Goal: Information Seeking & Learning: Learn about a topic

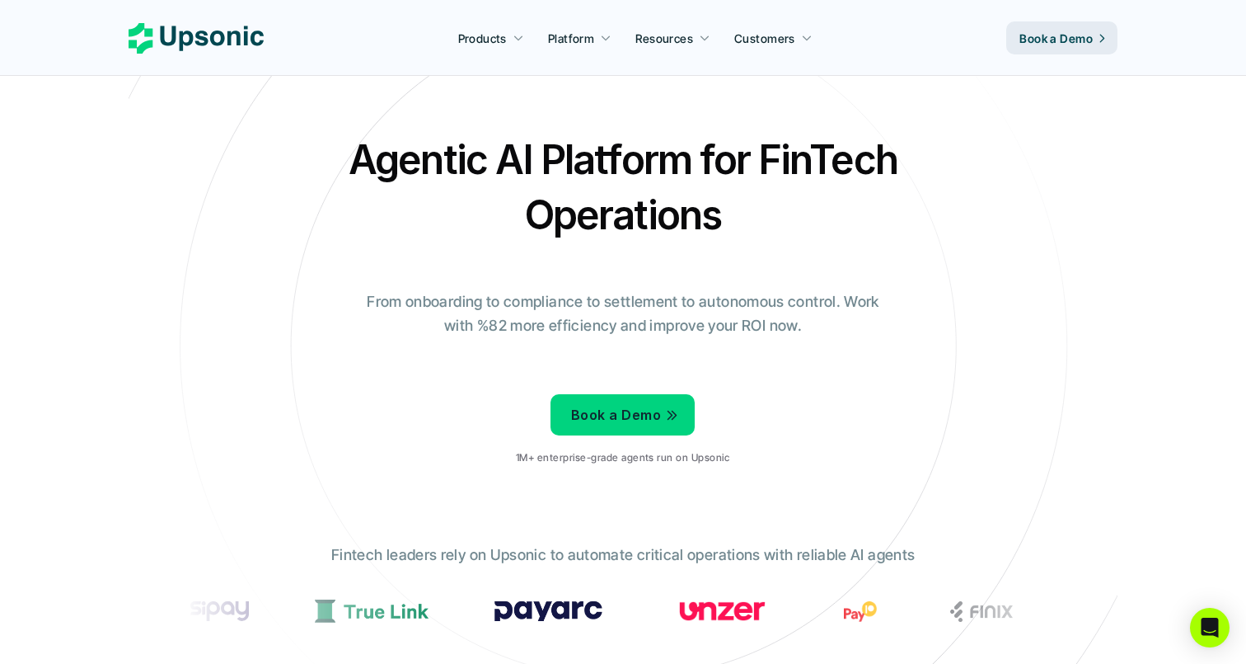
drag, startPoint x: 350, startPoint y: 172, endPoint x: 747, endPoint y: 167, distance: 396.6
click at [600, 167] on h2 "Agentic AI Platform for FinTech Operations" at bounding box center [623, 187] width 577 height 110
drag, startPoint x: 899, startPoint y: 160, endPoint x: 813, endPoint y: 161, distance: 85.7
click at [813, 161] on h2 "Agentic AI Platform for FinTech Operations" at bounding box center [623, 187] width 577 height 110
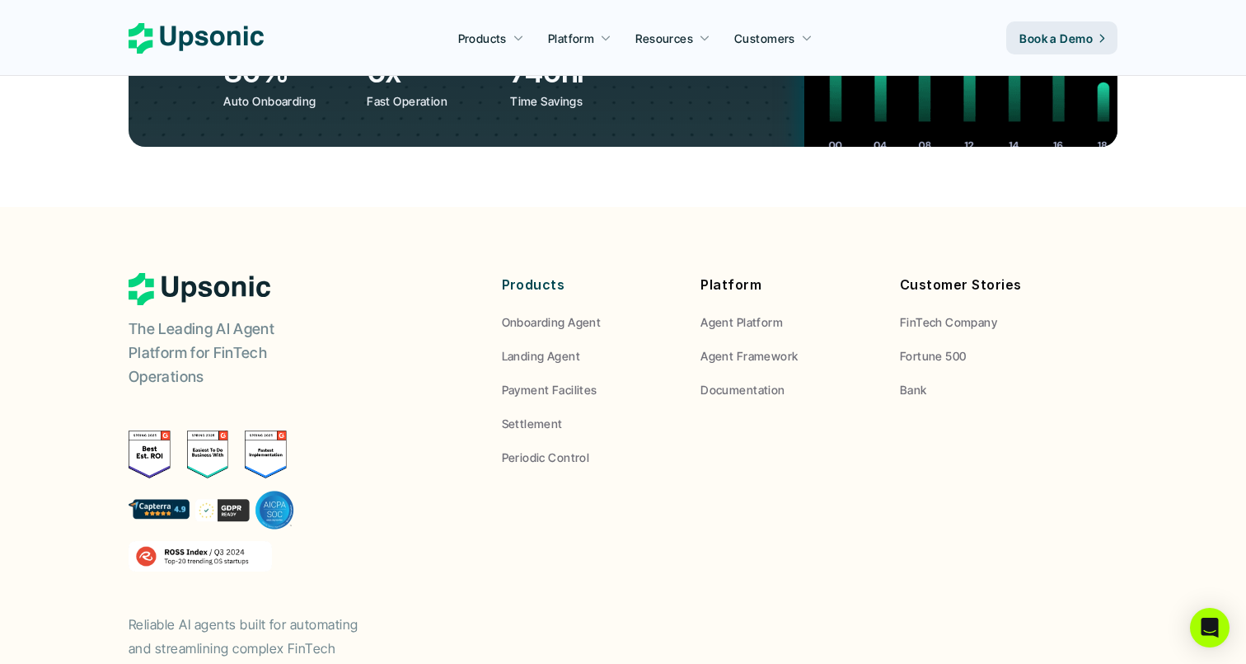
scroll to position [6225, 0]
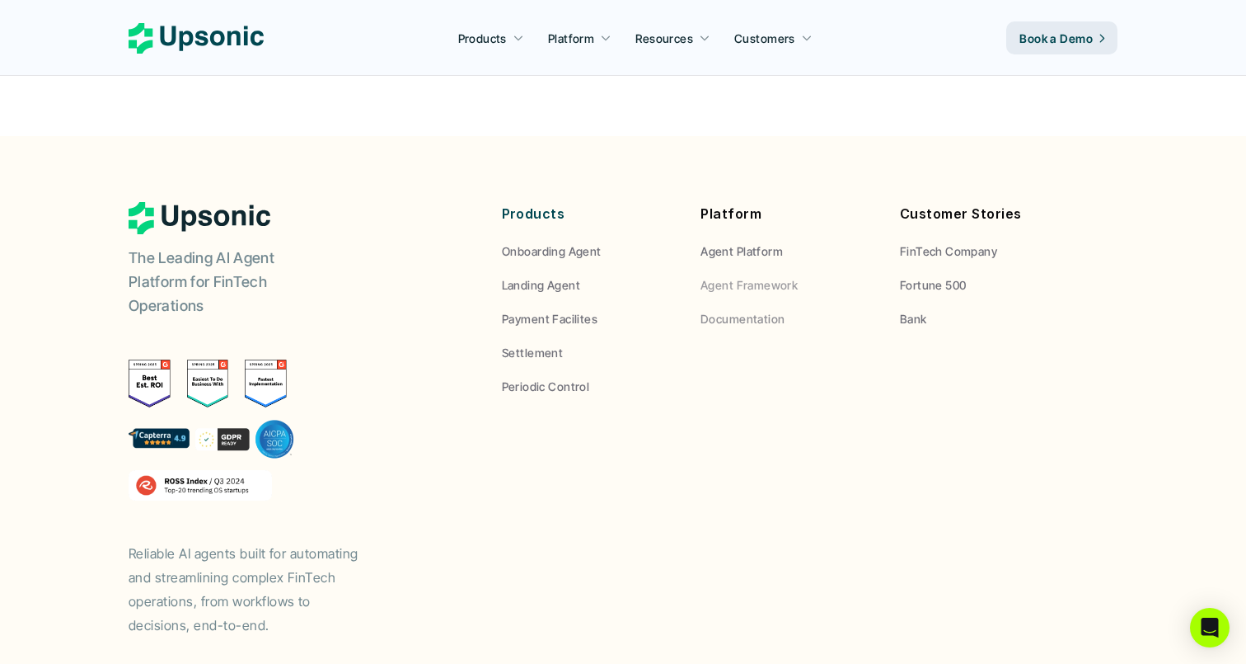
click at [743, 310] on p "Documentation" at bounding box center [743, 318] width 84 height 17
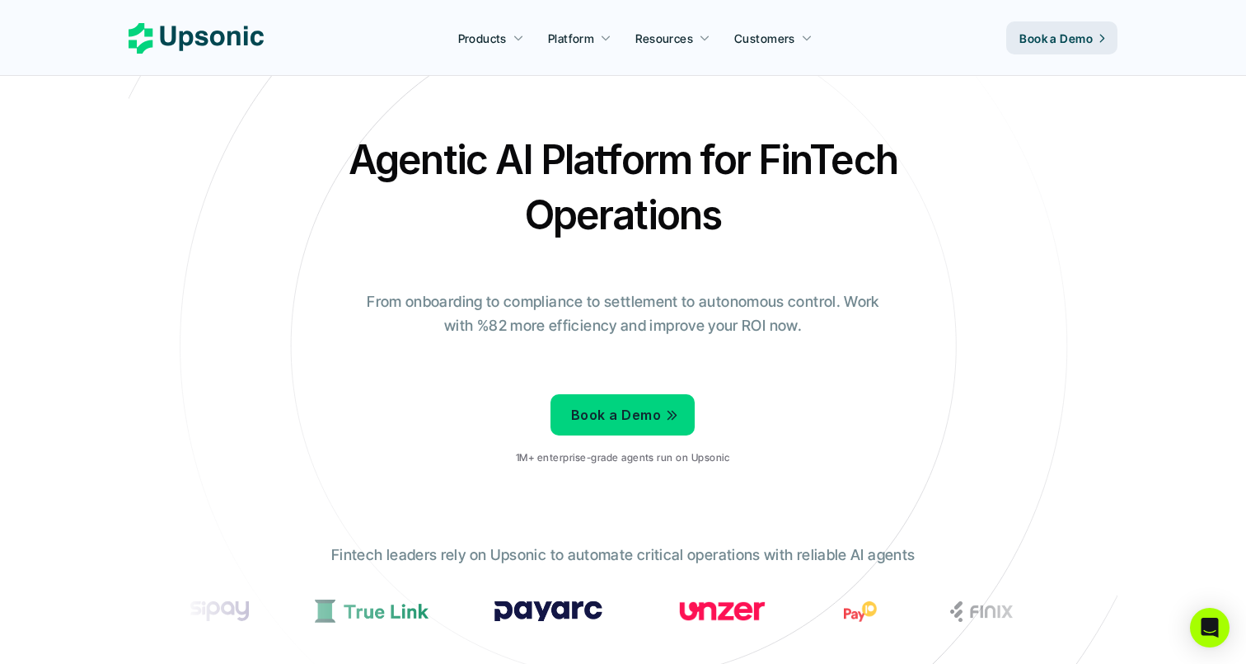
click at [353, 176] on h2 "Agentic AI Platform for FinTech Operations" at bounding box center [623, 187] width 577 height 110
drag, startPoint x: 353, startPoint y: 173, endPoint x: 718, endPoint y: 221, distance: 368.3
click at [693, 208] on h2 "Agentic AI Platform for FinTech Operations" at bounding box center [623, 187] width 577 height 110
click at [745, 212] on h2 "Agentic AI Platform for FinTech Operations" at bounding box center [623, 187] width 577 height 110
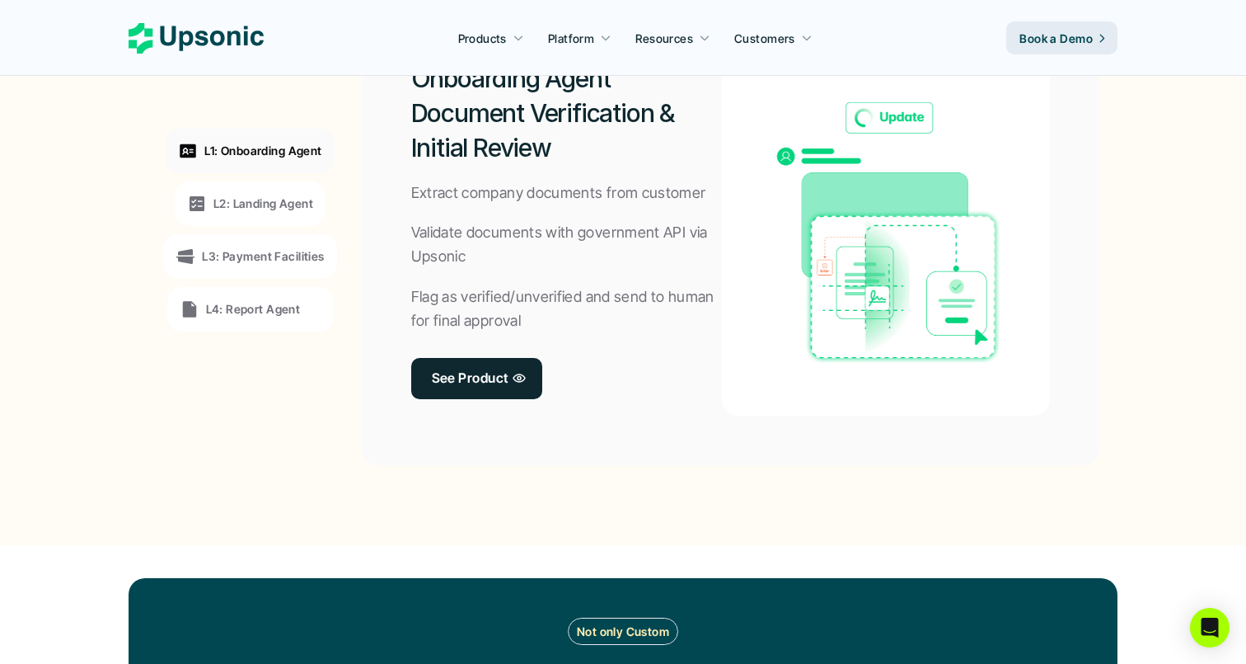
scroll to position [1361, 0]
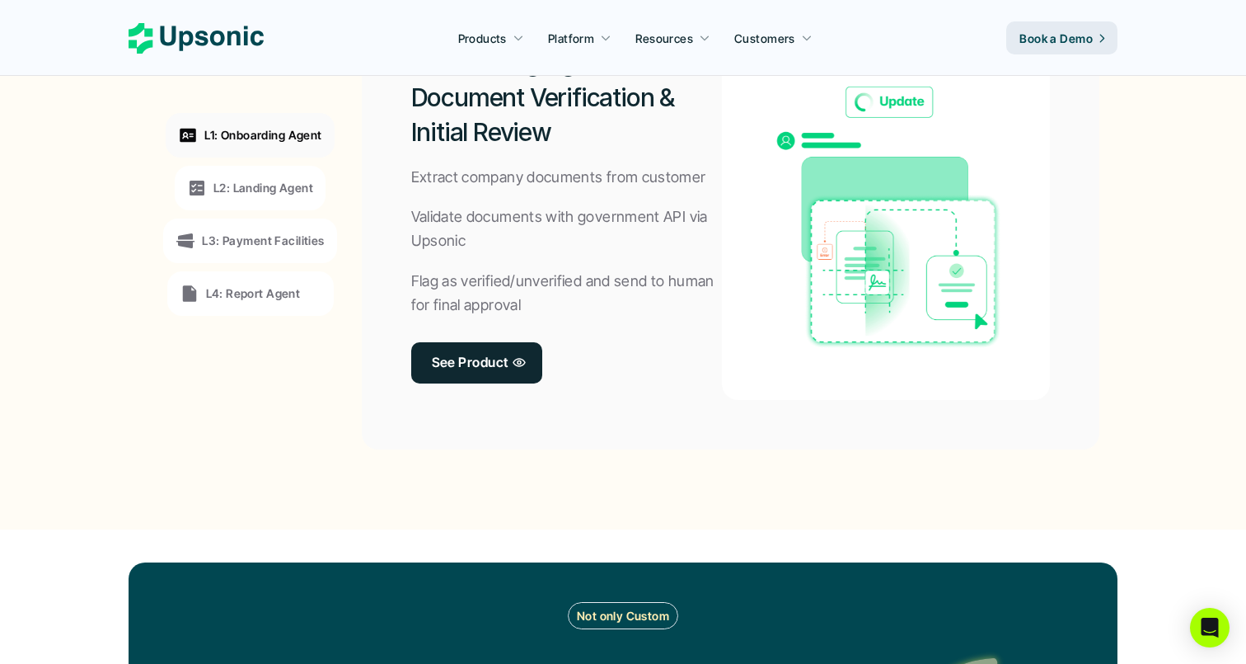
click at [684, 242] on p "Validate documents with government API via Upsonic" at bounding box center [567, 229] width 312 height 48
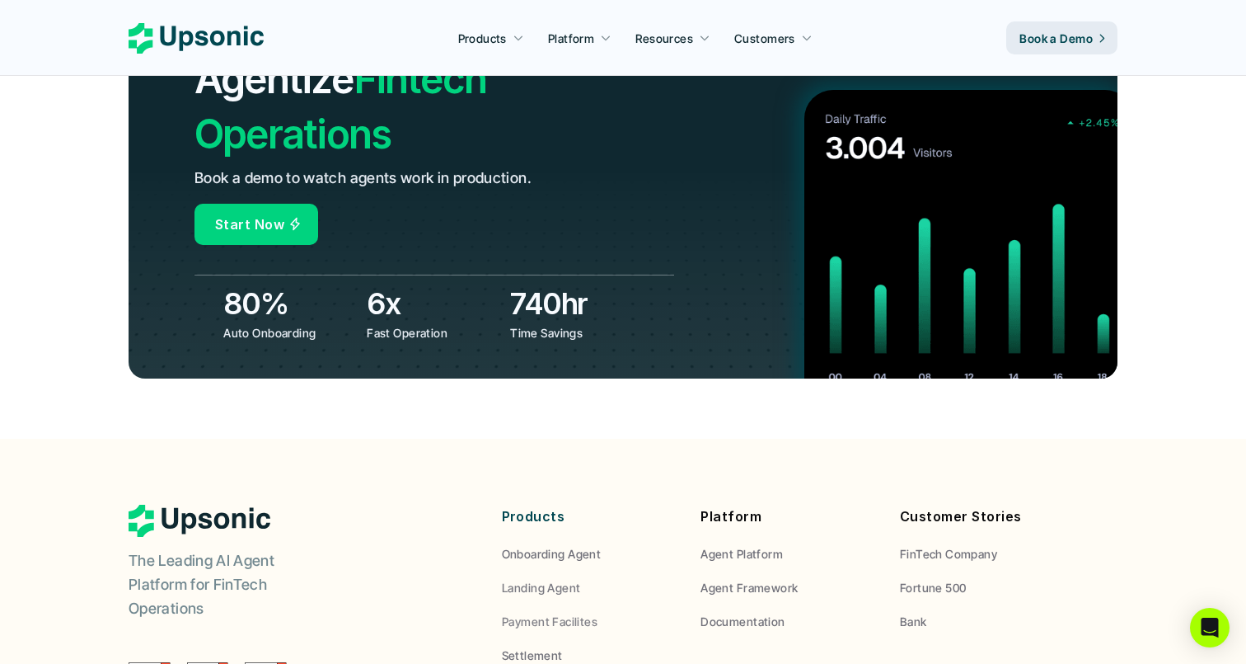
scroll to position [5912, 0]
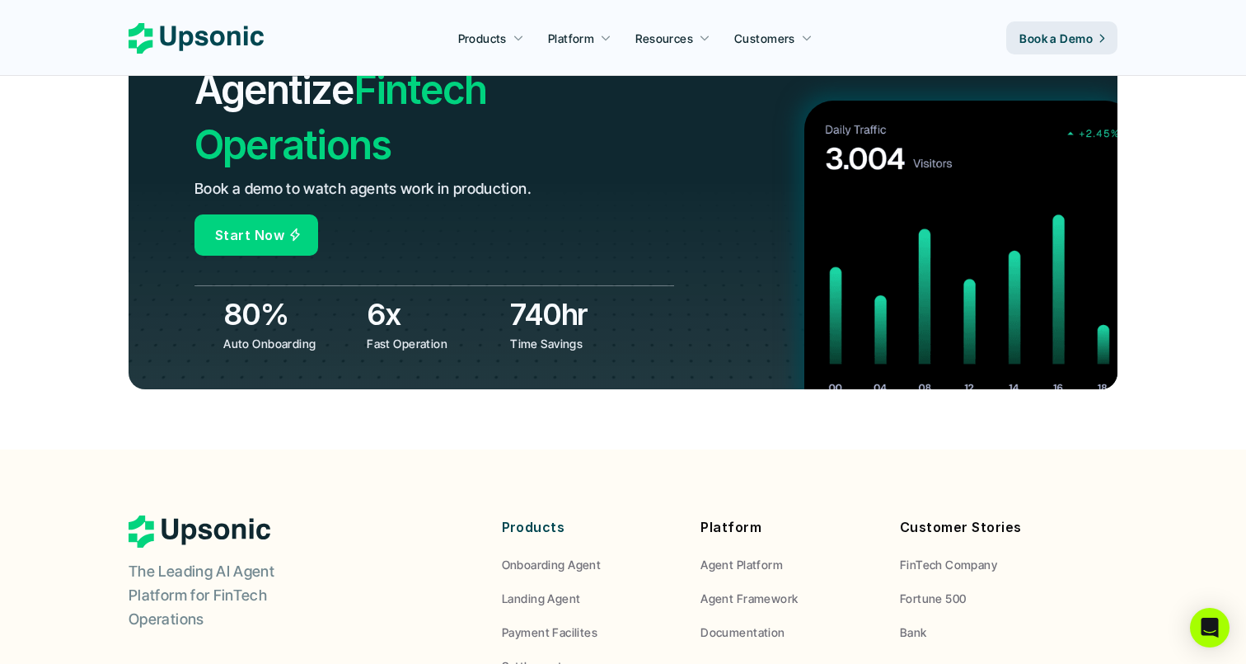
drag, startPoint x: 379, startPoint y: 261, endPoint x: 211, endPoint y: 218, distance: 173.6
click at [195, 220] on div "Real ROI Start Agentize Fintech Operations Book a demo to watch agents work in …" at bounding box center [623, 165] width 989 height 447
drag, startPoint x: 211, startPoint y: 218, endPoint x: 339, endPoint y: 218, distance: 127.8
click at [336, 285] on div "80% Auto Onboarding 6x Fast Operation 740hr Time Savings" at bounding box center [435, 318] width 480 height 67
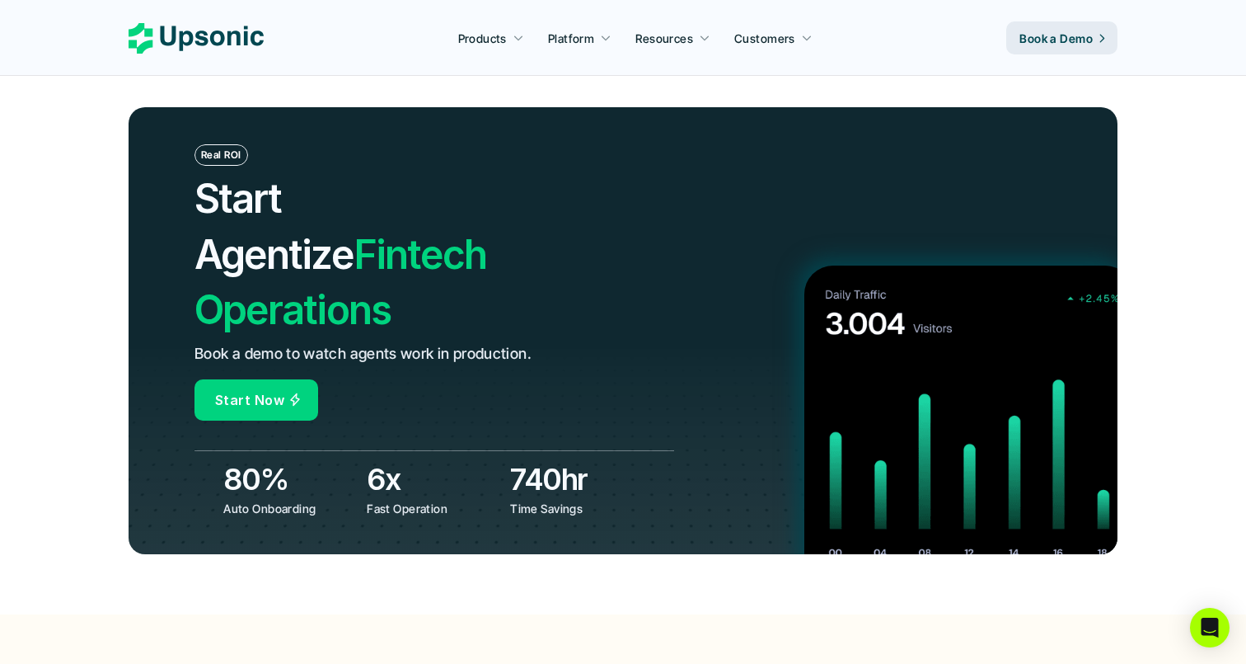
scroll to position [5737, 0]
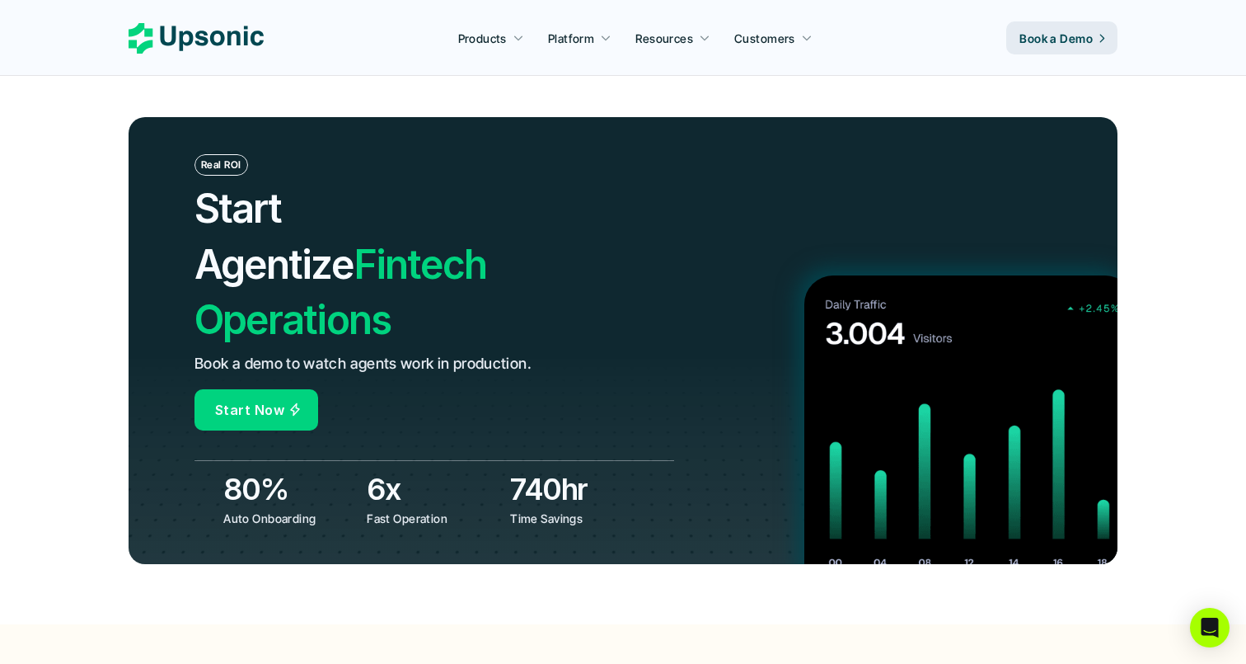
drag, startPoint x: 239, startPoint y: 215, endPoint x: 591, endPoint y: 212, distance: 352.0
click at [591, 212] on div "Real ROI Start Agentize Fintech Operations Book a demo to watch agents work in …" at bounding box center [435, 292] width 480 height 276
click at [485, 230] on h2 "Start Agentize Fintech Operations" at bounding box center [387, 264] width 384 height 167
drag, startPoint x: 485, startPoint y: 230, endPoint x: 166, endPoint y: 170, distance: 324.7
click at [166, 170] on div "Real ROI Start Agentize Fintech Operations Book a demo to watch agents work in …" at bounding box center [623, 340] width 989 height 447
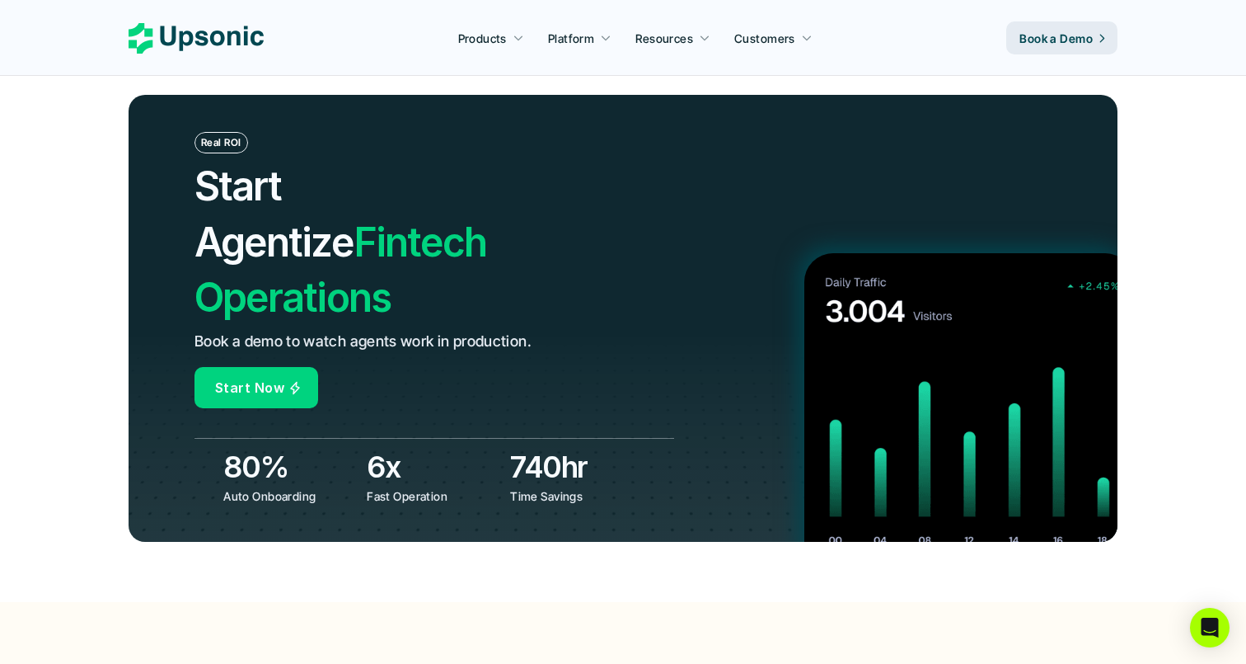
scroll to position [5740, 0]
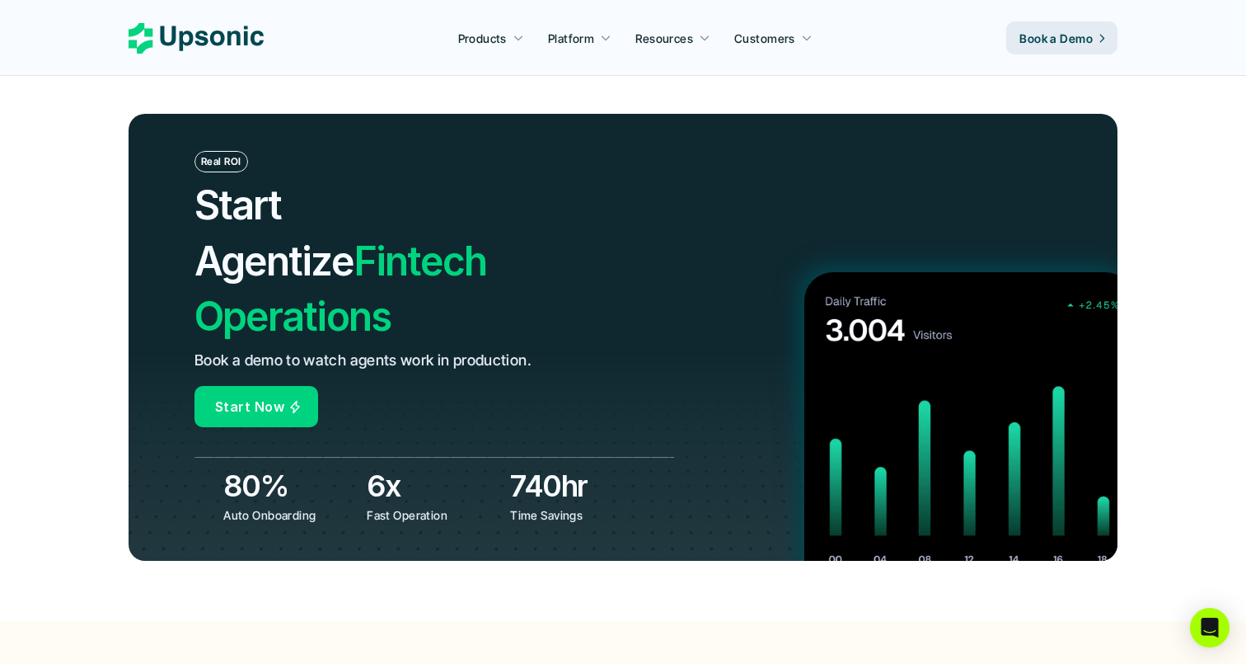
drag, startPoint x: 580, startPoint y: 425, endPoint x: 511, endPoint y: 398, distance: 74.1
click at [511, 465] on div "740hr Time Savings" at bounding box center [577, 494] width 135 height 59
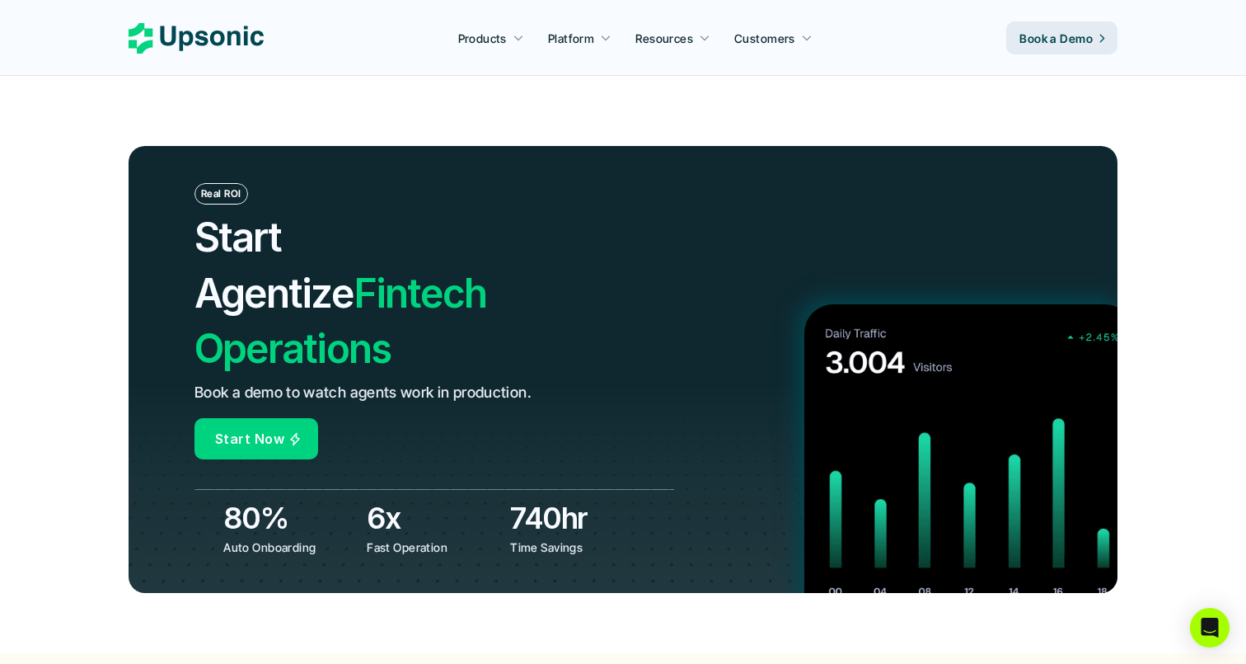
scroll to position [5706, 0]
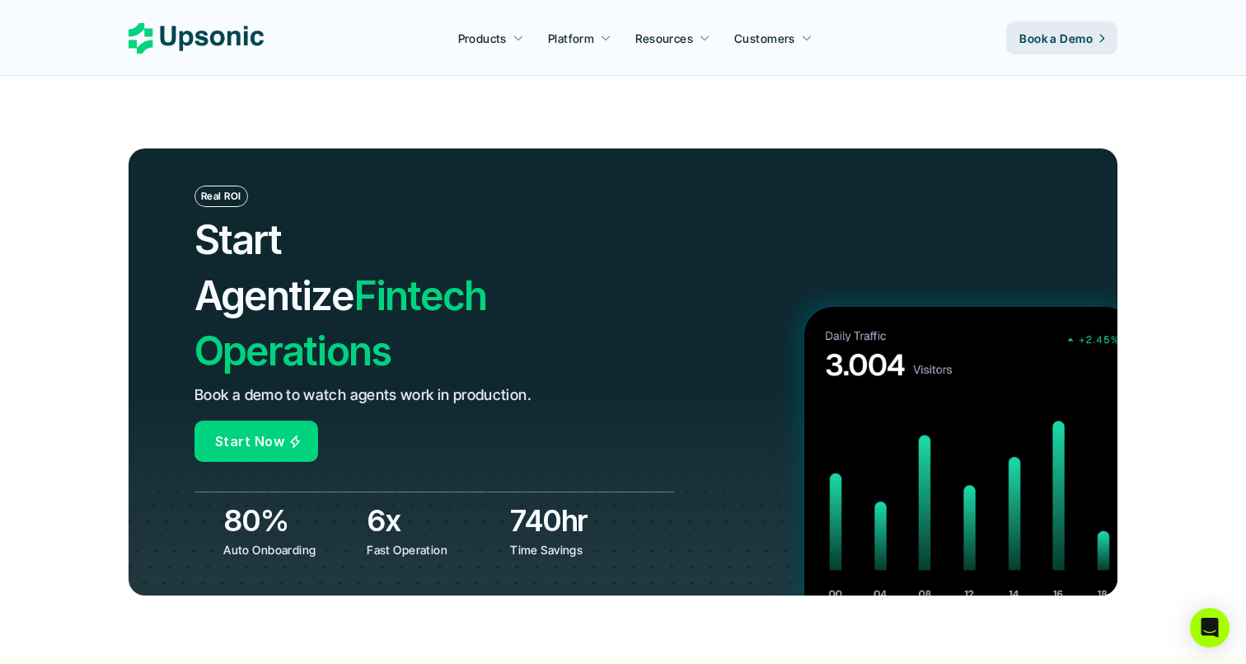
click at [530, 306] on div "Real ROI Start Agentize Fintech Operations Book a demo to watch agents work in …" at bounding box center [435, 323] width 480 height 276
drag, startPoint x: 216, startPoint y: 423, endPoint x: 584, endPoint y: 455, distance: 369.1
click at [582, 491] on div "80% Auto Onboarding 6x Fast Operation 740hr Time Savings" at bounding box center [435, 524] width 480 height 67
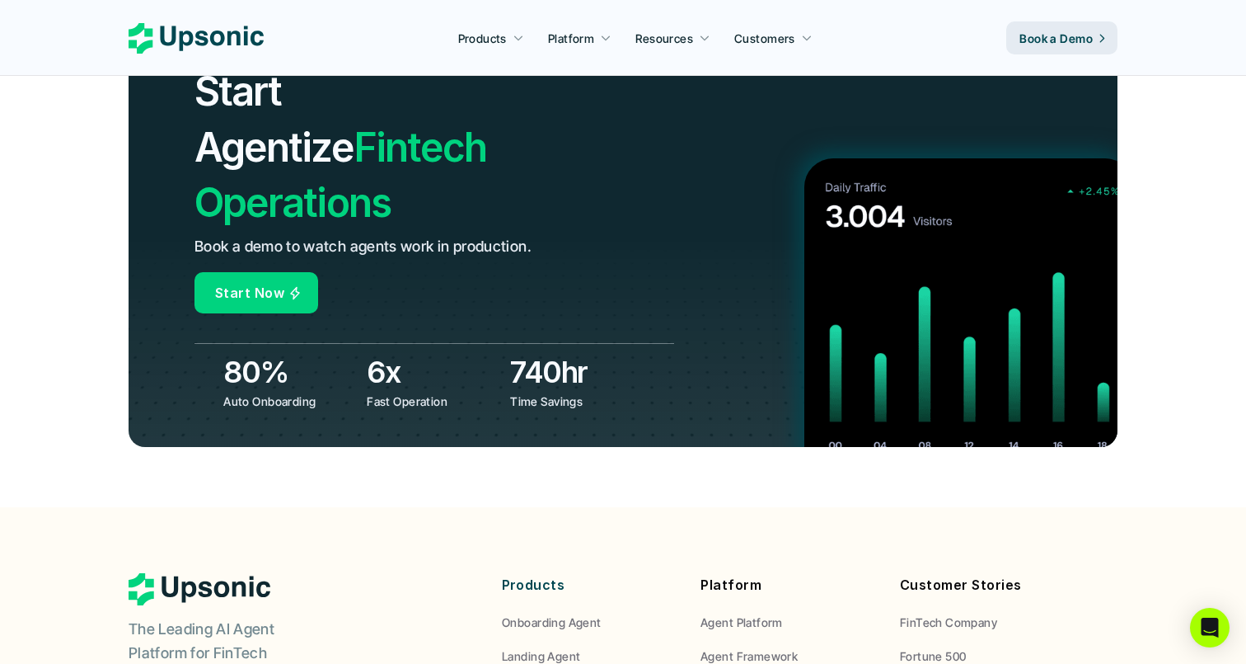
scroll to position [5863, 0]
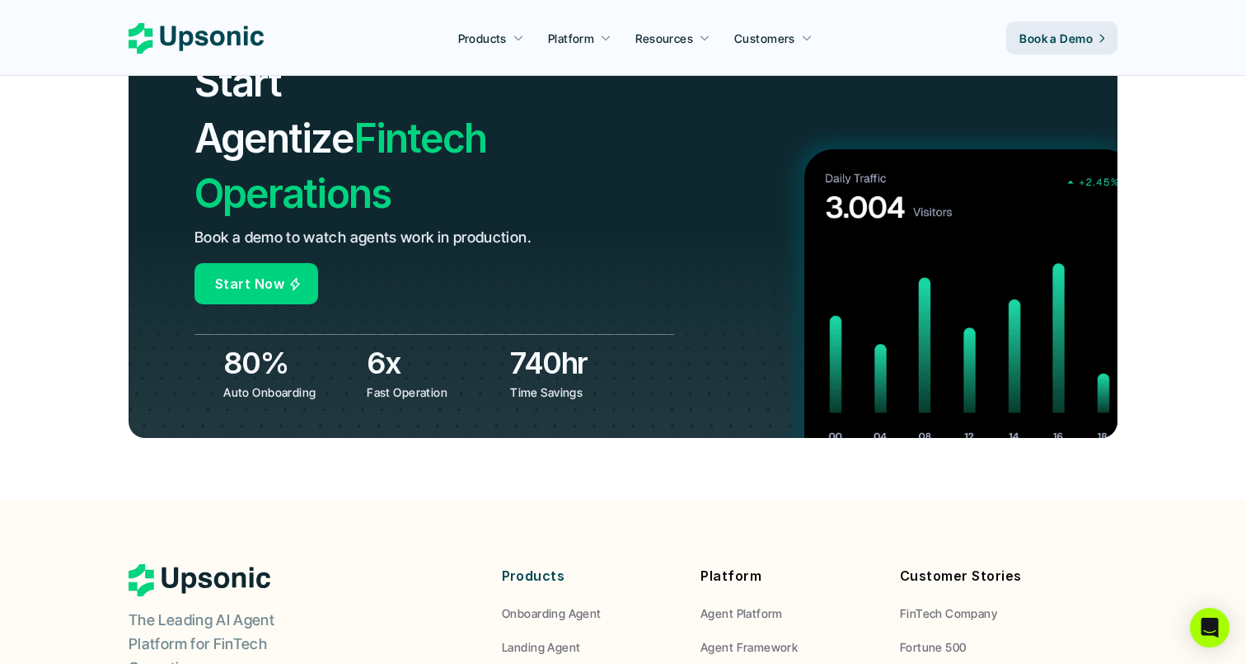
click at [366, 124] on h2 "Start Agentize Fintech Operations" at bounding box center [387, 137] width 384 height 167
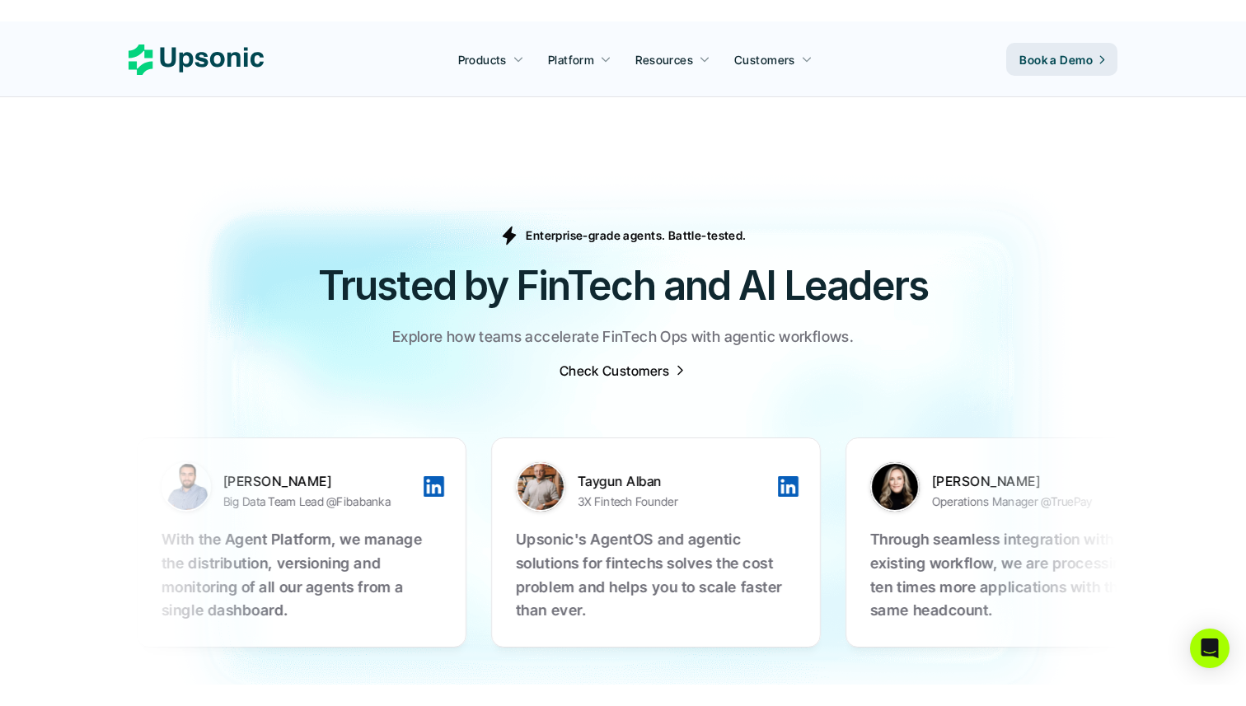
scroll to position [5058, 0]
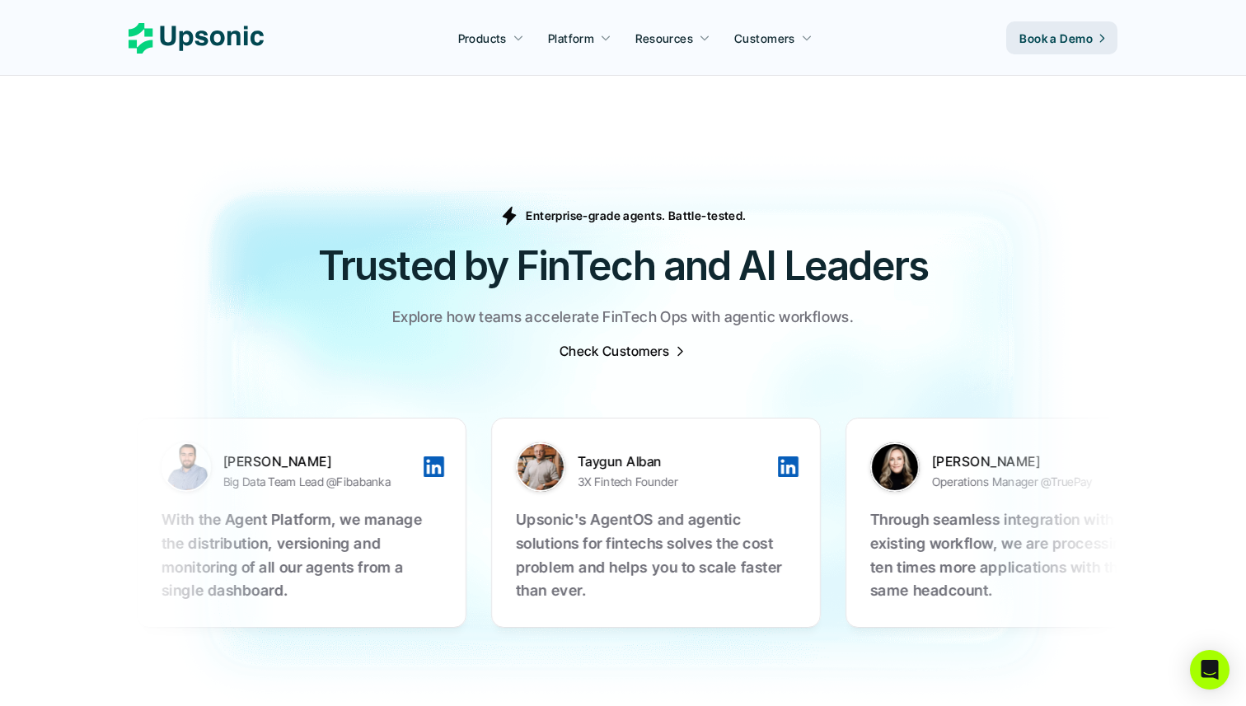
drag, startPoint x: 779, startPoint y: 214, endPoint x: 916, endPoint y: 222, distance: 137.0
click at [916, 238] on h2 "Trusted by FinTech and AI Leaders" at bounding box center [623, 265] width 989 height 55
drag, startPoint x: 928, startPoint y: 228, endPoint x: 526, endPoint y: 168, distance: 406.7
click at [509, 206] on div "Enterprise-grade agents. Battle-tested. Trusted by FinTech and AI Leaders Explo…" at bounding box center [623, 283] width 989 height 154
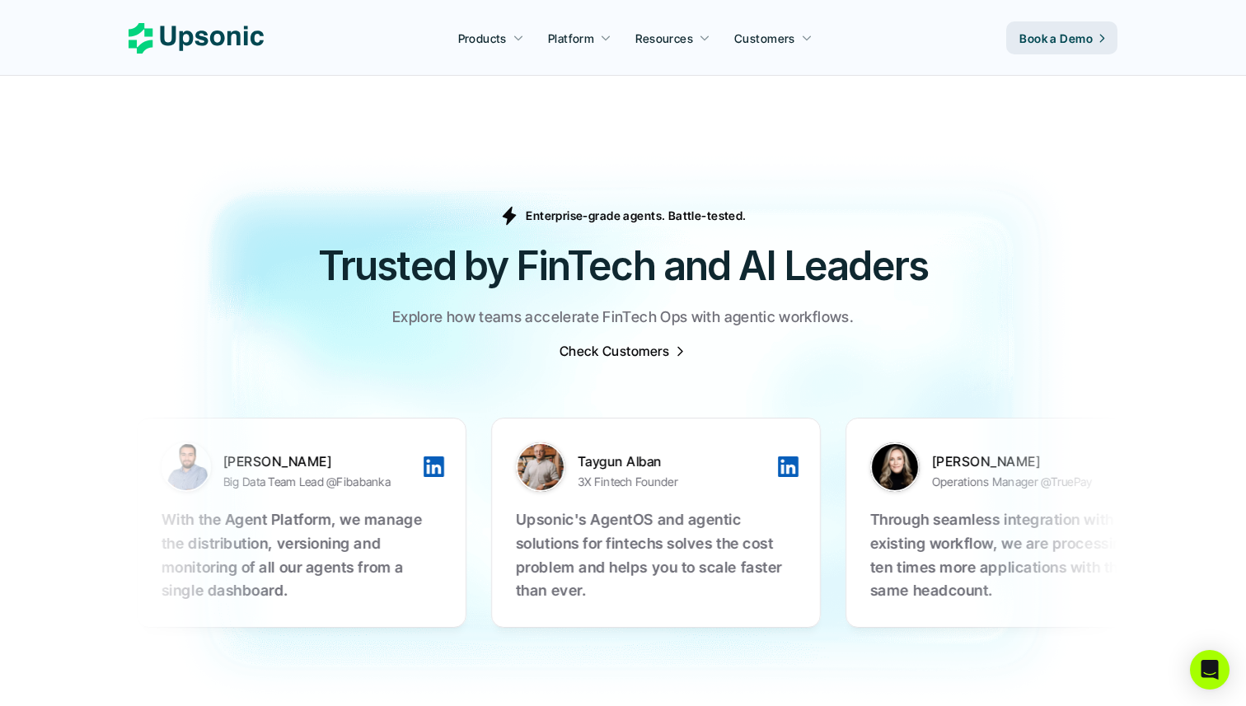
click at [528, 207] on p "Enterprise-grade agents. Battle-tested." at bounding box center [636, 215] width 220 height 17
drag, startPoint x: 528, startPoint y: 168, endPoint x: 853, endPoint y: 285, distance: 345.3
click at [853, 285] on div "Enterprise-grade agents. Battle-tested. Trusted by FinTech and AI Leaders Explo…" at bounding box center [623, 283] width 989 height 154
drag, startPoint x: 853, startPoint y: 285, endPoint x: 439, endPoint y: 240, distance: 417.1
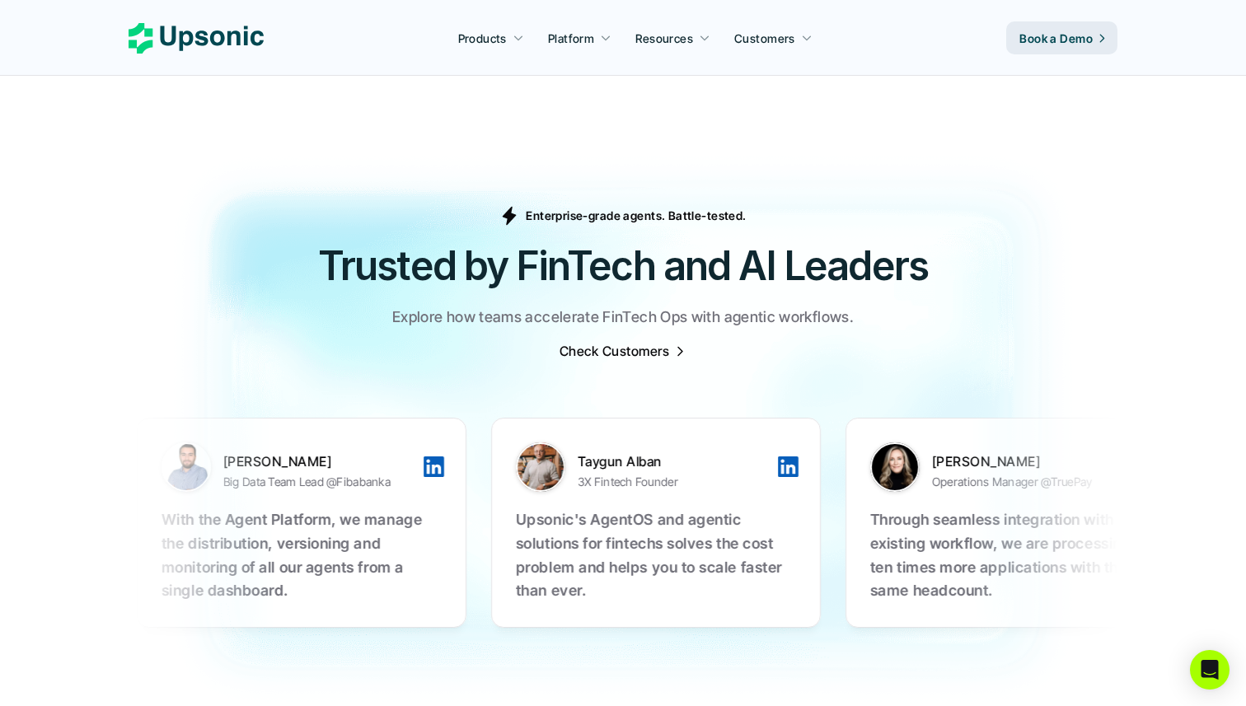
click at [529, 265] on div "Enterprise-grade agents. Battle-tested. Trusted by FinTech and AI Leaders Explo…" at bounding box center [623, 283] width 989 height 154
drag, startPoint x: 439, startPoint y: 240, endPoint x: 325, endPoint y: 229, distance: 114.3
click at [325, 238] on h2 "Trusted by FinTech and AI Leaders" at bounding box center [623, 265] width 989 height 55
click at [639, 238] on h2 "Trusted by FinTech and AI Leaders" at bounding box center [623, 265] width 989 height 55
drag, startPoint x: 639, startPoint y: 228, endPoint x: 349, endPoint y: 239, distance: 290.4
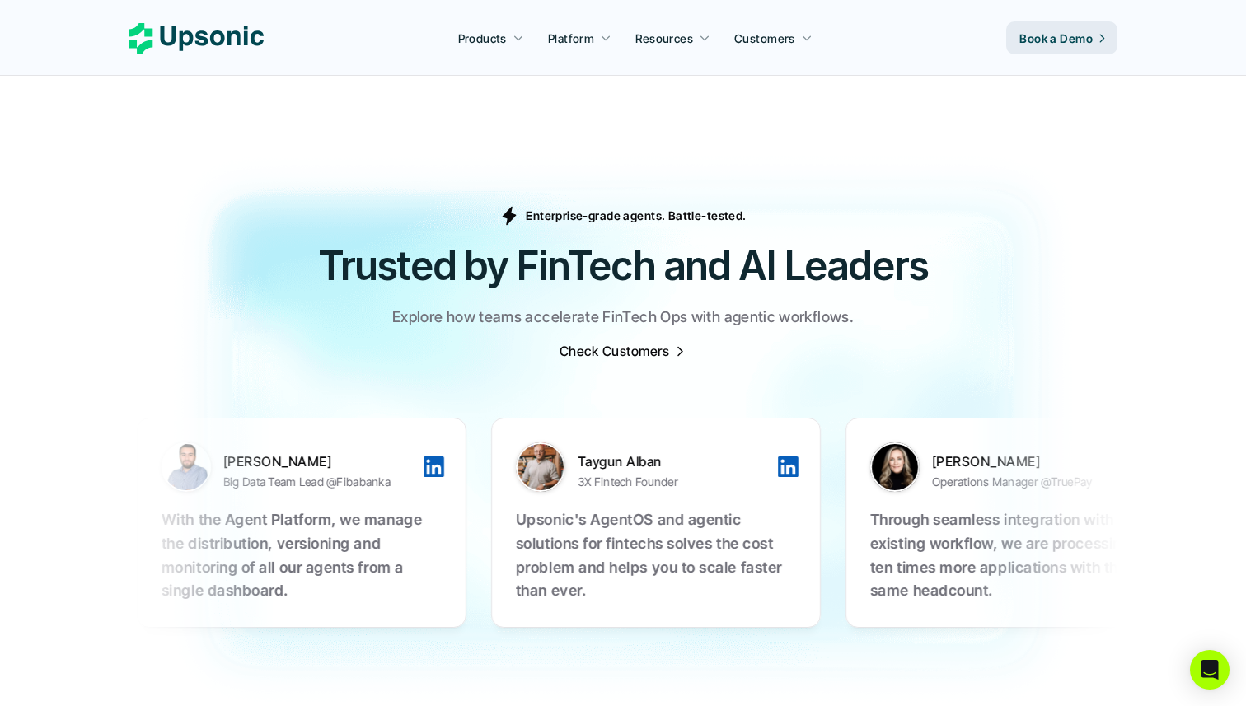
click at [351, 241] on h2 "Trusted by FinTech and AI Leaders" at bounding box center [623, 265] width 989 height 55
click at [349, 239] on h2 "Trusted by FinTech and AI Leaders" at bounding box center [623, 265] width 989 height 55
drag, startPoint x: 349, startPoint y: 239, endPoint x: 737, endPoint y: 313, distance: 395.3
click at [737, 313] on div "Enterprise-grade agents. Battle-tested. Trusted by FinTech and AI Leaders Explo…" at bounding box center [623, 283] width 989 height 154
click at [736, 313] on div "Enterprise-grade agents. Battle-tested. Trusted by FinTech and AI Leaders Explo…" at bounding box center [623, 283] width 989 height 154
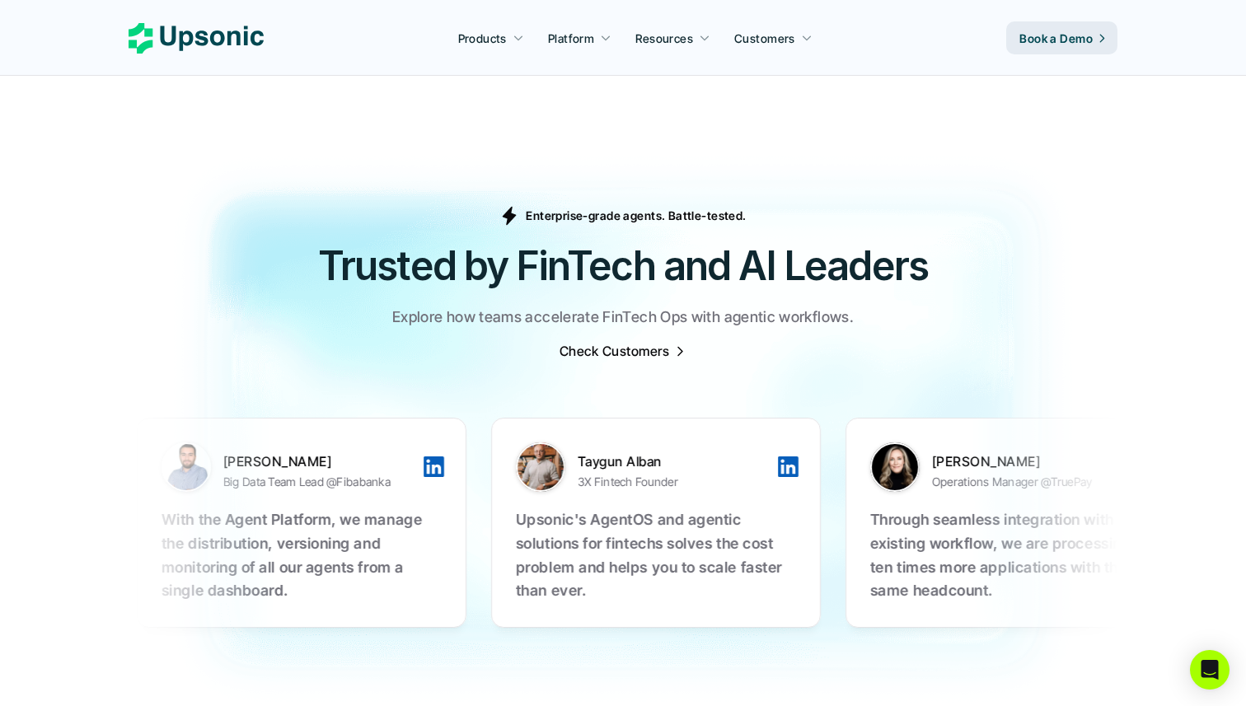
drag, startPoint x: 736, startPoint y: 313, endPoint x: 520, endPoint y: 170, distance: 259.3
click at [520, 206] on div "Enterprise-grade agents. Battle-tested. Trusted by FinTech and AI Leaders Explo…" at bounding box center [623, 283] width 989 height 154
click at [529, 207] on p "Enterprise-grade agents. Battle-tested." at bounding box center [636, 215] width 220 height 17
drag, startPoint x: 529, startPoint y: 174, endPoint x: 888, endPoint y: 224, distance: 362.1
click at [888, 224] on div "Enterprise-grade agents. Battle-tested. Trusted by FinTech and AI Leaders Explo…" at bounding box center [623, 283] width 989 height 154
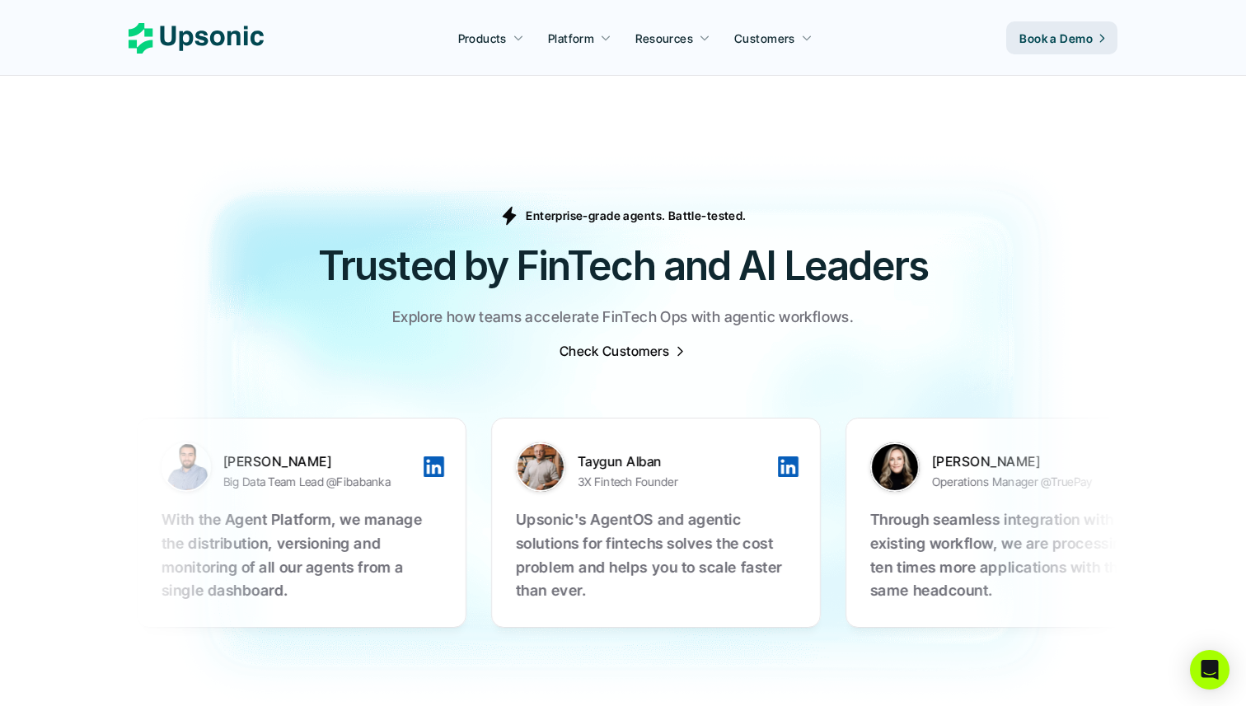
click at [888, 238] on h2 "Trusted by FinTech and AI Leaders" at bounding box center [623, 265] width 989 height 55
drag, startPoint x: 888, startPoint y: 224, endPoint x: 664, endPoint y: 227, distance: 224.2
click at [664, 238] on h2 "Trusted by FinTech and AI Leaders" at bounding box center [623, 265] width 989 height 55
